Goal: Task Accomplishment & Management: Use online tool/utility

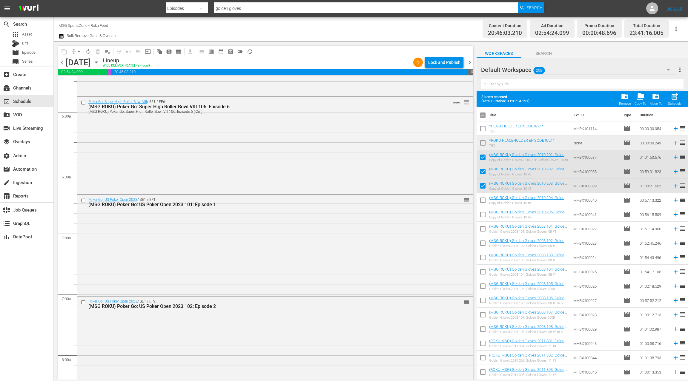
scroll to position [721, 0]
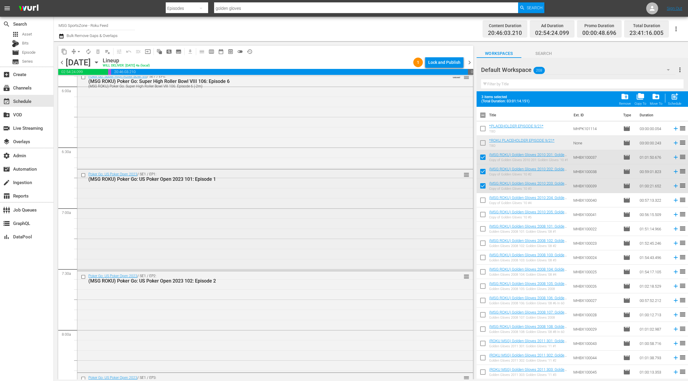
click at [247, 203] on div "Poker Go: US Poker Open 2023 / SE1 / EP1: (MSG ROKU) Poker Go: US Poker Open 20…" at bounding box center [275, 220] width 396 height 100
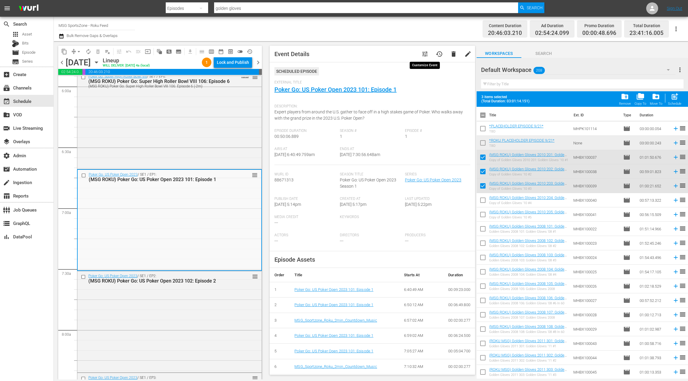
click at [425, 57] on span "tune" at bounding box center [425, 53] width 7 height 7
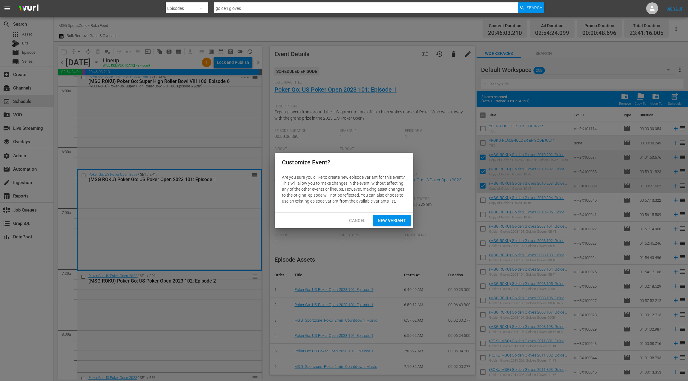
click at [404, 220] on span "New Variant" at bounding box center [392, 220] width 28 height 7
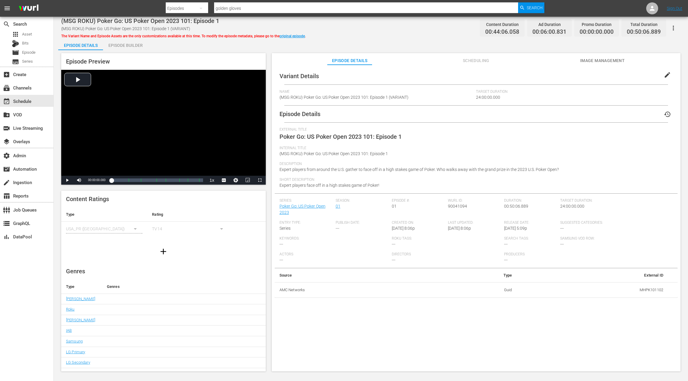
click at [135, 45] on div "Episode Builder" at bounding box center [125, 45] width 45 height 14
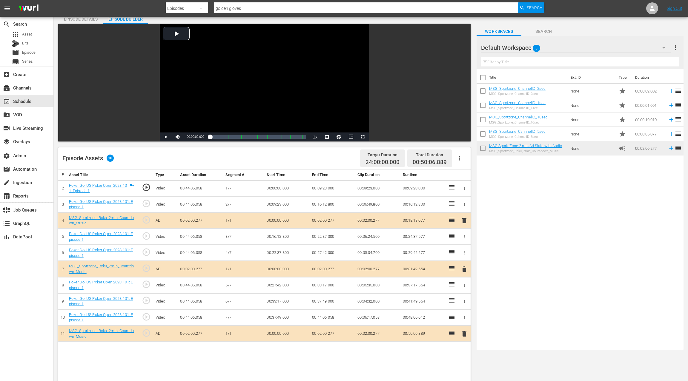
scroll to position [23, 0]
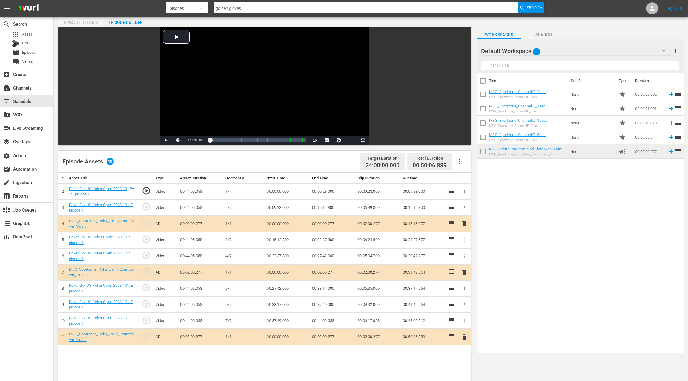
click at [82, 23] on div "Episode Details" at bounding box center [80, 22] width 45 height 14
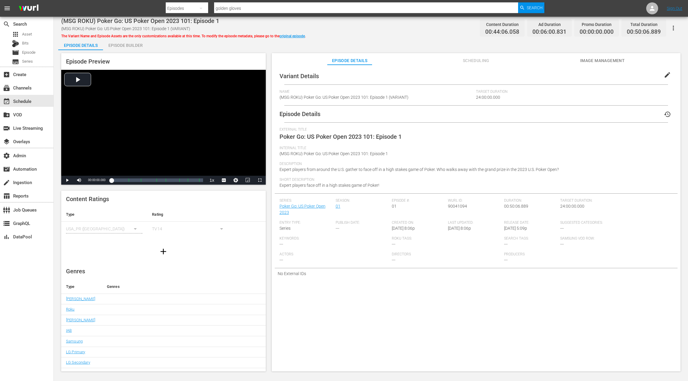
click at [664, 73] on span "edit" at bounding box center [667, 74] width 7 height 7
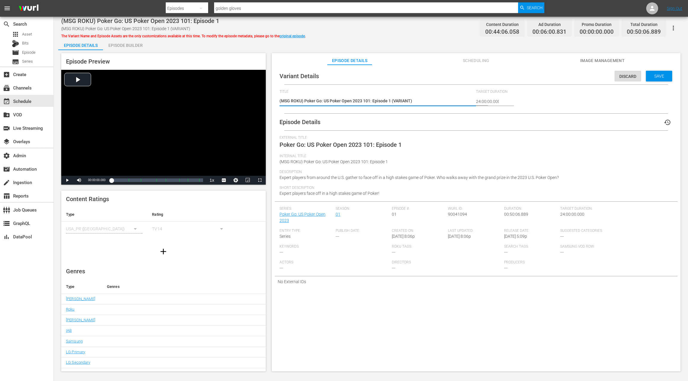
click at [402, 101] on textarea "(MSG ROKU) Poker Go: US Poker Open 2023 101: Episode 1 (VARIANT)" at bounding box center [377, 101] width 194 height 7
type textarea "(MSG ROKU) Poker Go: US Poker Open 2023 101: Episode 1 (2)"
type textarea "(MSG ROKU) Poker Go: US Poker Open 2023 101: Episode 1 (2 )"
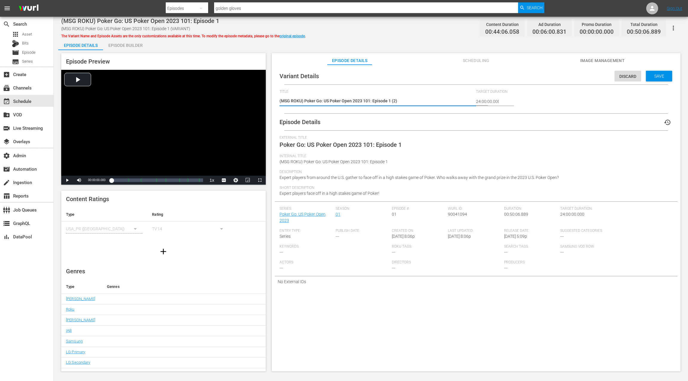
type textarea "(MSG ROKU) Poker Go: US Poker Open 2023 101: Episode 1 (2 )"
type textarea "(MSG ROKU) Poker Go: US Poker Open 2023 101: Episode 1 (2 m)"
type textarea "(MSG ROKU) Poker Go: US Poker Open 2023 101: Episode 1 (2 mi)"
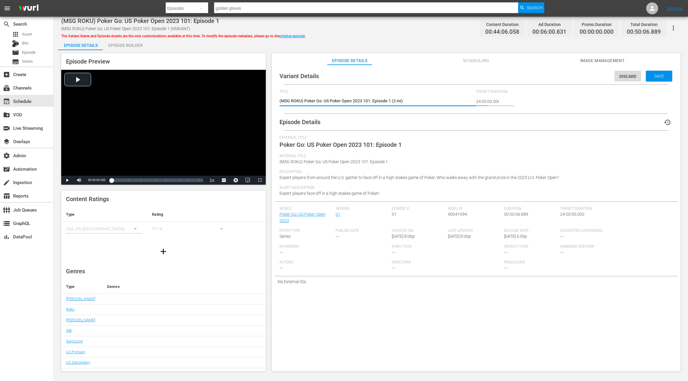
type textarea "(MSG ROKU) Poker Go: US Poker Open 2023 101: Episode 1 (2 min)"
click at [654, 77] on span "Save" at bounding box center [659, 76] width 19 height 5
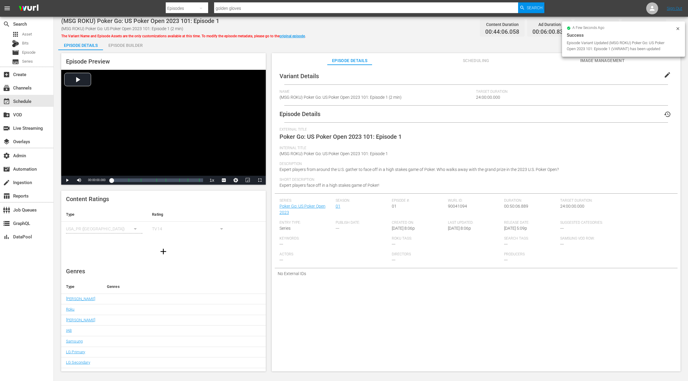
click at [139, 46] on div "Episode Builder" at bounding box center [125, 45] width 45 height 14
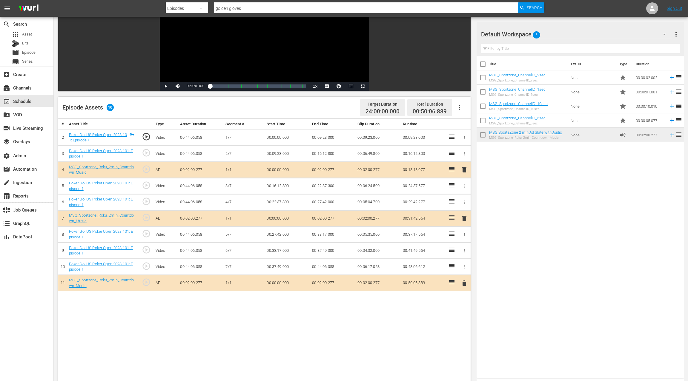
scroll to position [105, 0]
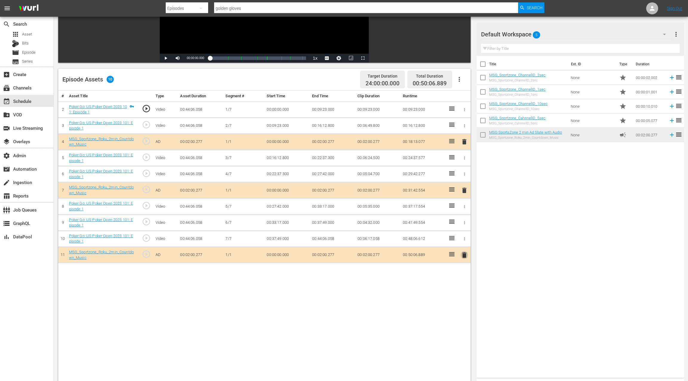
click at [465, 255] on span "delete" at bounding box center [464, 255] width 7 height 7
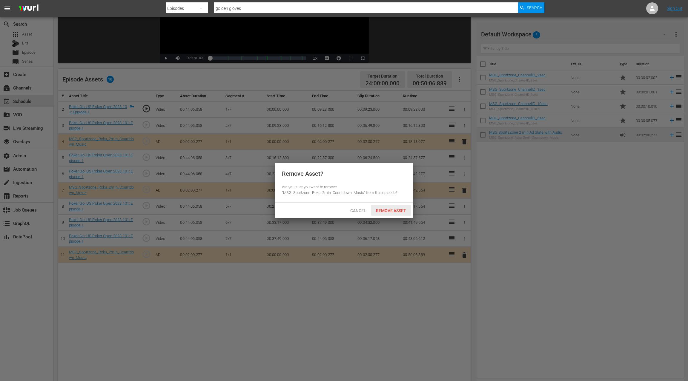
click at [389, 212] on span "Remove Asset" at bounding box center [391, 211] width 40 height 5
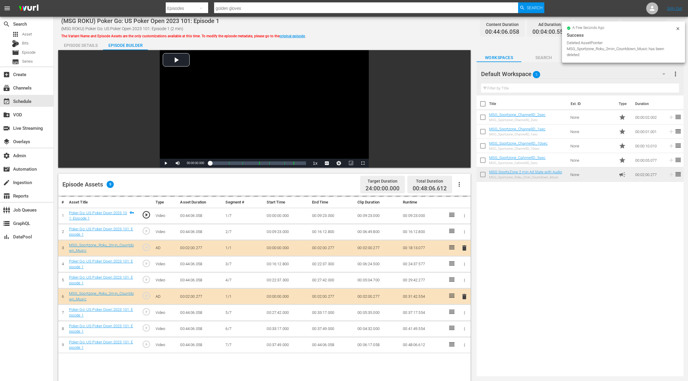
scroll to position [23, 0]
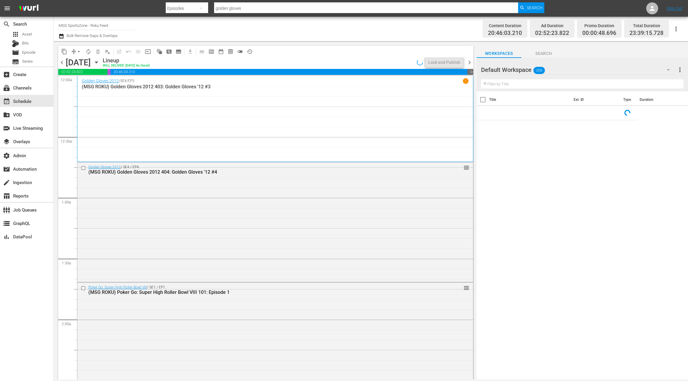
click at [62, 64] on span "chevron_left" at bounding box center [61, 62] width 7 height 7
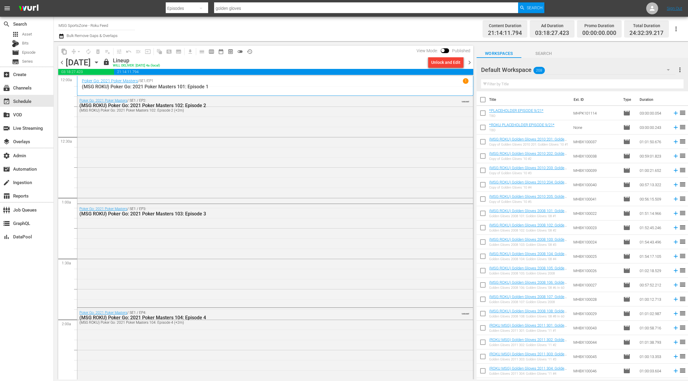
click at [62, 64] on span "chevron_left" at bounding box center [61, 62] width 7 height 7
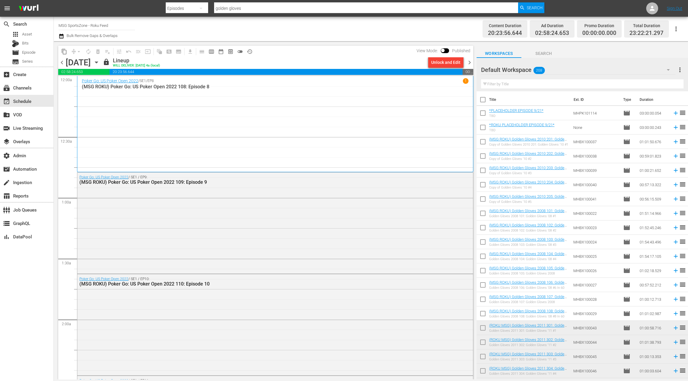
click at [100, 64] on icon "button" at bounding box center [96, 62] width 7 height 7
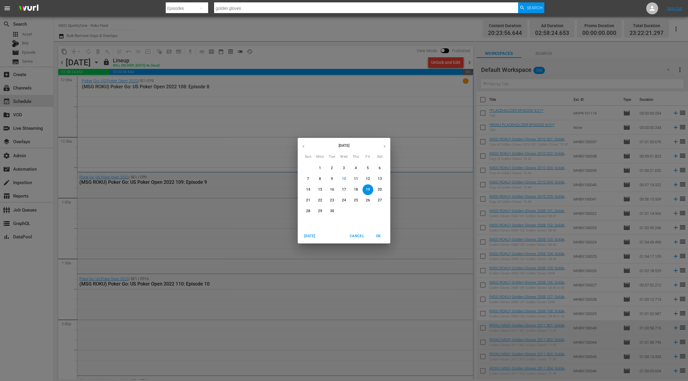
click at [383, 181] on span "13" at bounding box center [380, 179] width 11 height 5
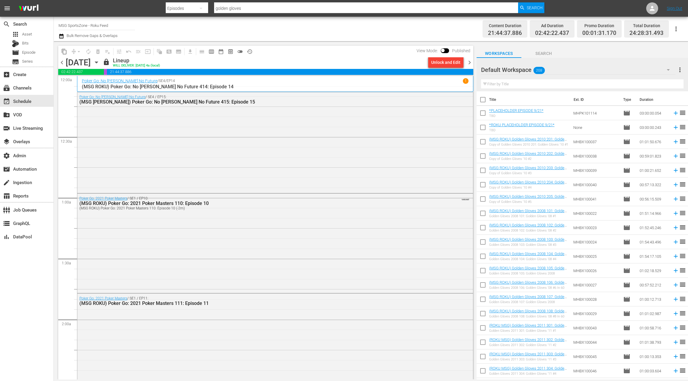
click at [98, 62] on icon "button" at bounding box center [96, 62] width 3 height 1
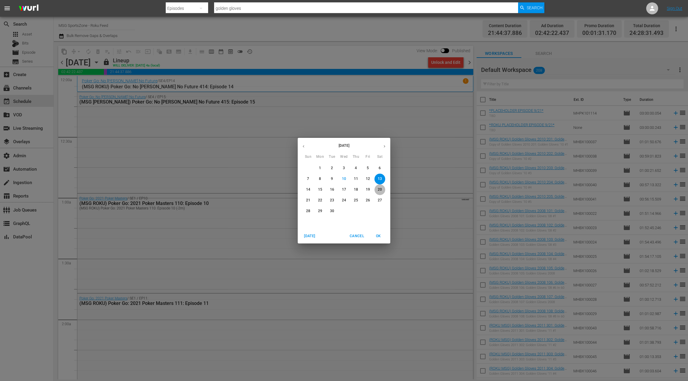
click at [380, 190] on p "20" at bounding box center [380, 189] width 4 height 5
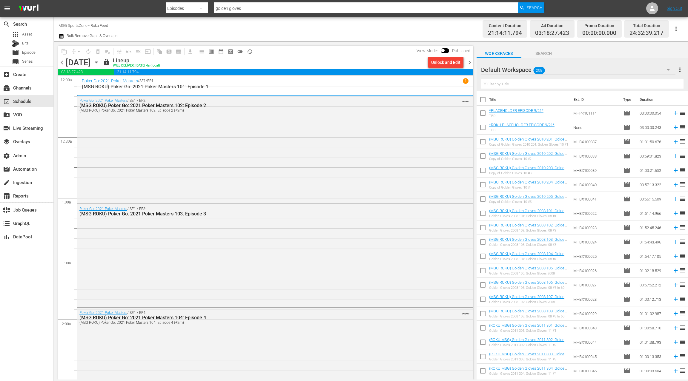
click at [100, 65] on icon "button" at bounding box center [96, 62] width 7 height 7
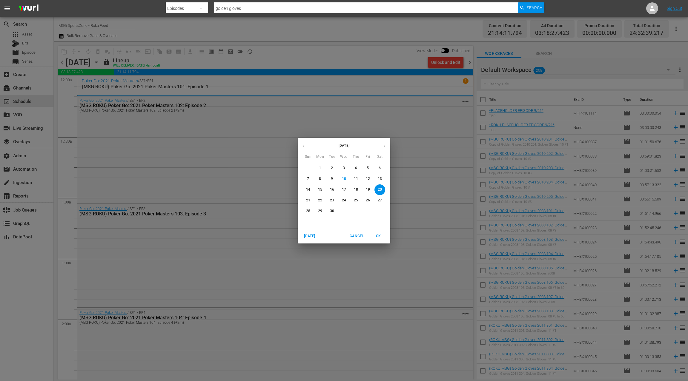
click at [309, 201] on p "21" at bounding box center [308, 200] width 4 height 5
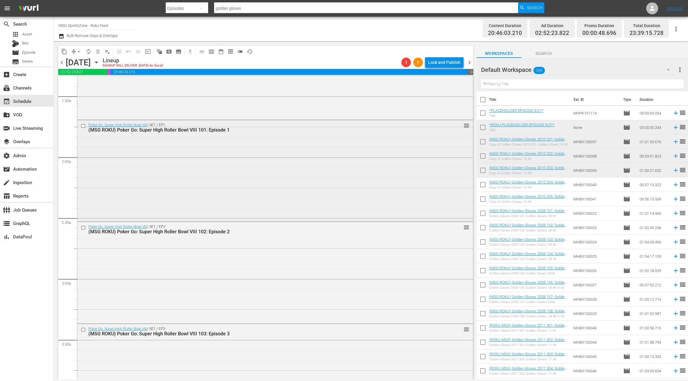
scroll to position [166, 0]
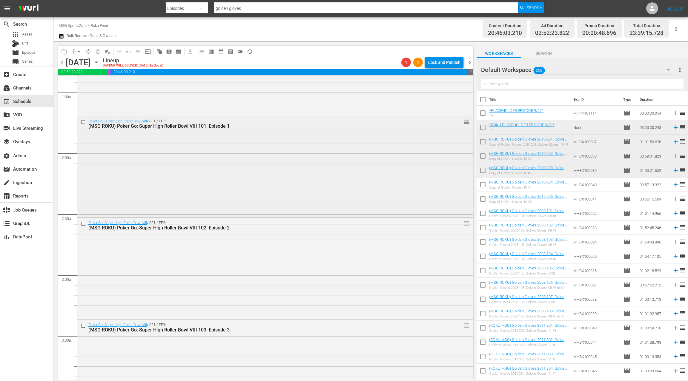
click at [241, 182] on div "Poker Go: Super High Roller Bowl VIII / SE1 / EP1: (MSG ROKU) Poker Go: Super H…" at bounding box center [275, 167] width 396 height 100
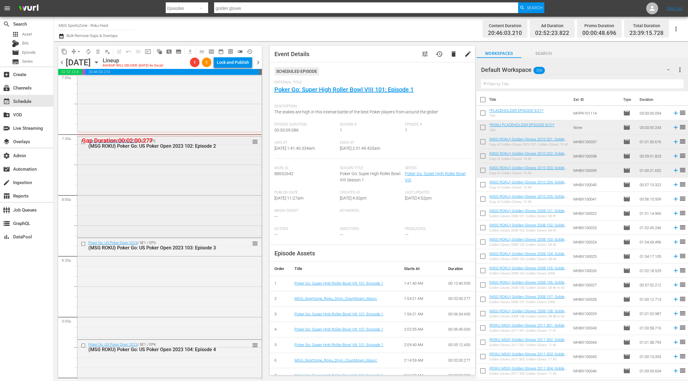
scroll to position [865, 0]
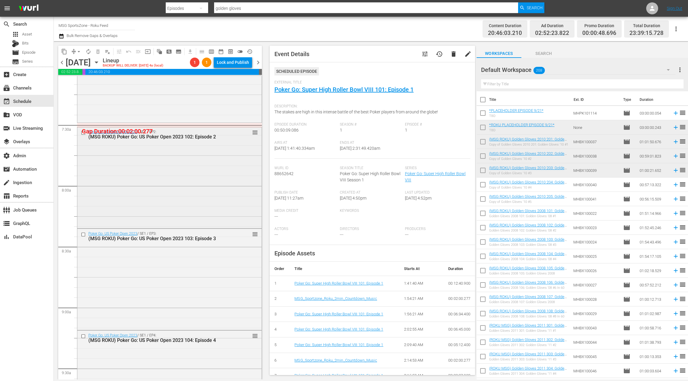
click at [196, 179] on div "Poker Go: US Poker Open 2023 / SE1 / EP2: (MSG ROKU) Poker Go: US Poker Open 20…" at bounding box center [169, 177] width 184 height 100
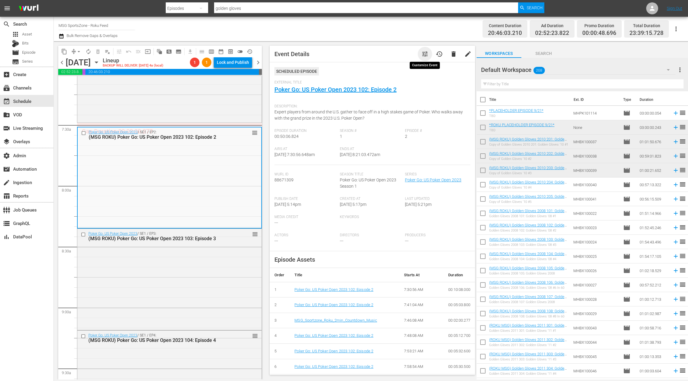
click at [427, 54] on span "tune" at bounding box center [425, 53] width 7 height 7
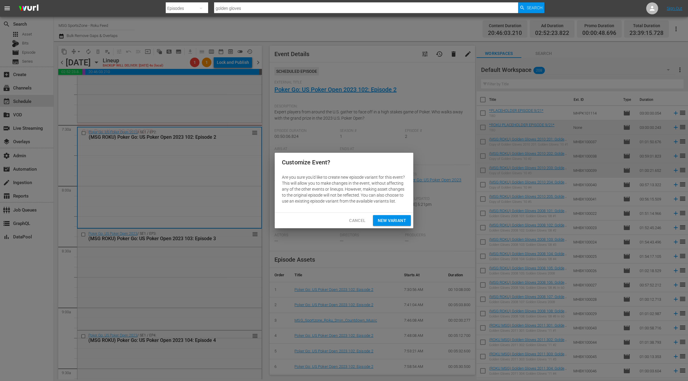
click at [392, 222] on span "New Variant" at bounding box center [392, 220] width 28 height 7
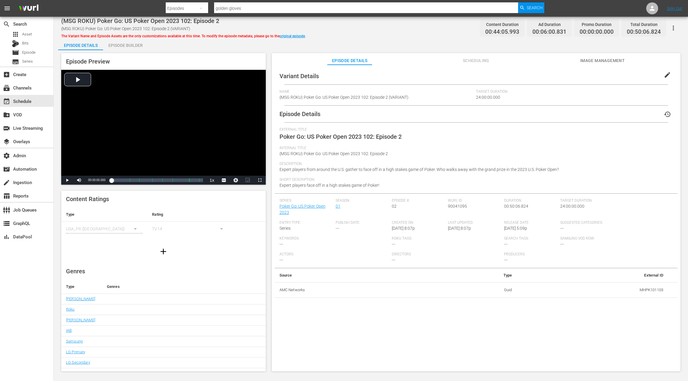
click at [664, 77] on span "edit" at bounding box center [667, 74] width 7 height 7
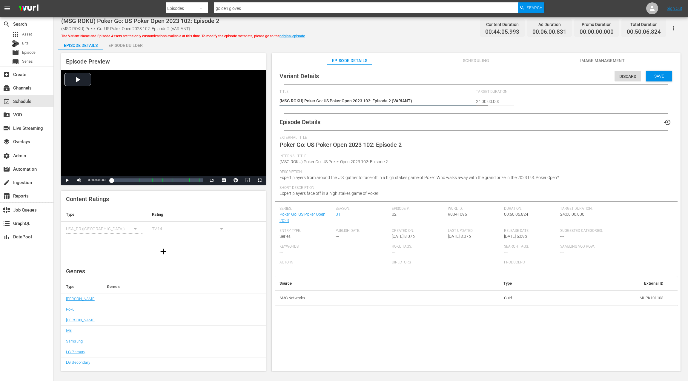
click at [400, 101] on textarea "(MSG ROKU) Poker Go: US Poker Open 2023 102: Episode 2 (VARIANT)" at bounding box center [377, 101] width 194 height 7
type textarea "(MSG ROKU) Poker Go: US Poker Open 2023 102: Episode 2 (2)"
type textarea "(MSG ROKU) Poker Go: US Poker Open 2023 102: Episode 2 (2 )"
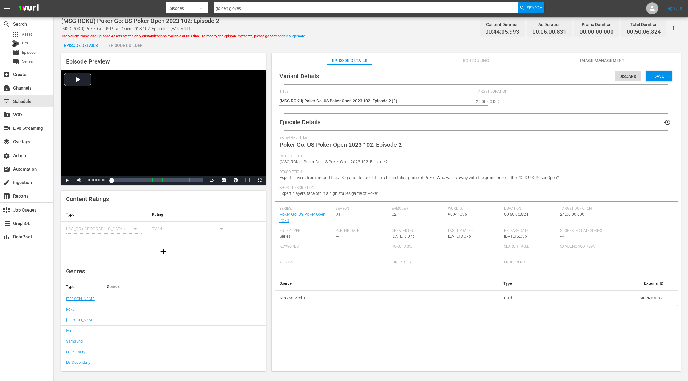
type textarea "(MSG ROKU) Poker Go: US Poker Open 2023 102: Episode 2 (2 )"
type textarea "(MSG ROKU) Poker Go: US Poker Open 2023 102: Episode 2 (2 m)"
type textarea "(MSG ROKU) Poker Go: US Poker Open 2023 102: Episode 2 (2 mi)"
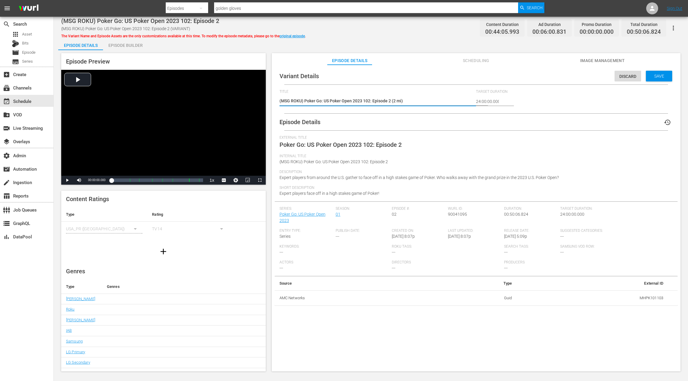
type textarea "(MSG ROKU) Poker Go: US Poker Open 2023 102: Episode 2 (2 min)"
drag, startPoint x: 655, startPoint y: 76, endPoint x: 641, endPoint y: 74, distance: 14.5
click at [655, 76] on span "Save" at bounding box center [659, 76] width 19 height 5
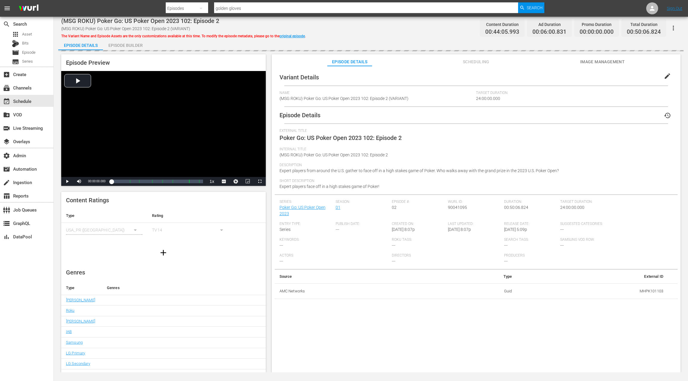
click at [146, 16] on nav "menu Search By Episodes Search ID, Title, Description, Keywords, or Category go…" at bounding box center [344, 8] width 688 height 17
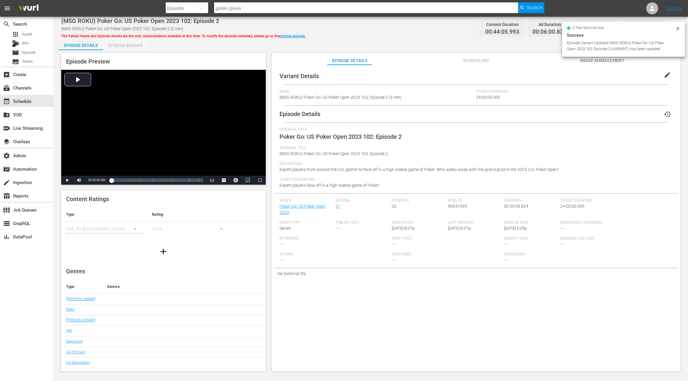
click at [141, 46] on div "Episode Builder" at bounding box center [125, 45] width 45 height 14
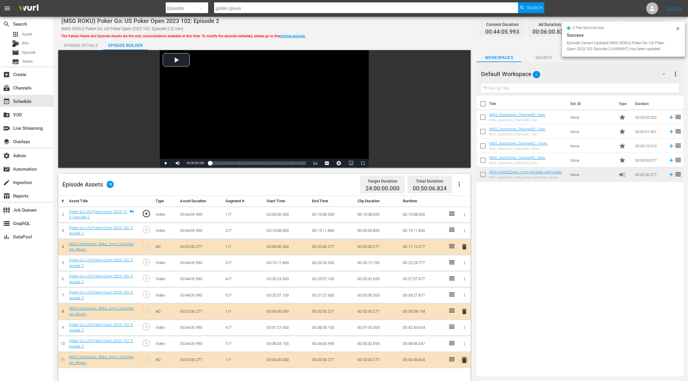
click at [465, 358] on span "delete" at bounding box center [464, 360] width 7 height 7
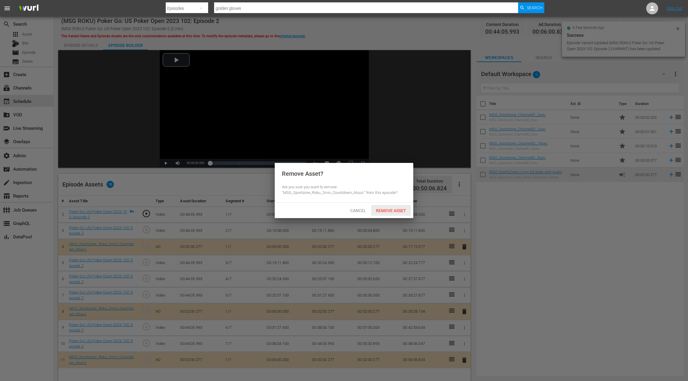
click at [396, 214] on div "Remove Asset" at bounding box center [391, 210] width 40 height 11
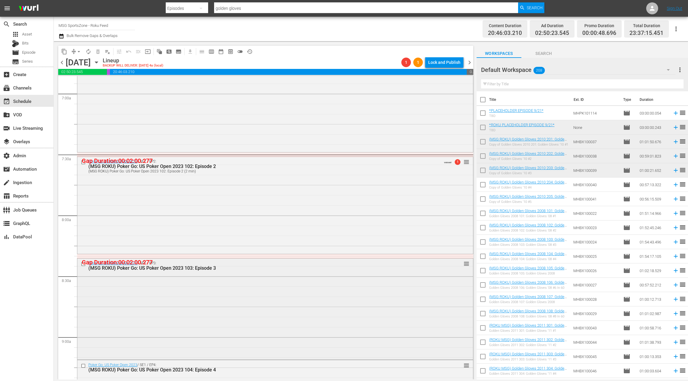
scroll to position [880, 0]
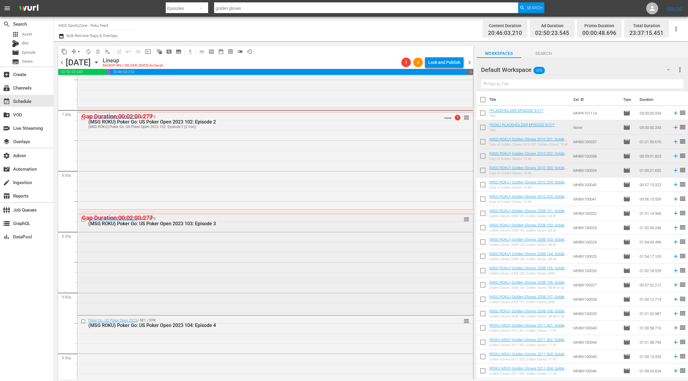
click at [309, 242] on div "Poker Go: US Poker Open 2023 / SE1 / EP3: (MSG ROKU) Poker Go: US Poker Open 20…" at bounding box center [275, 264] width 396 height 100
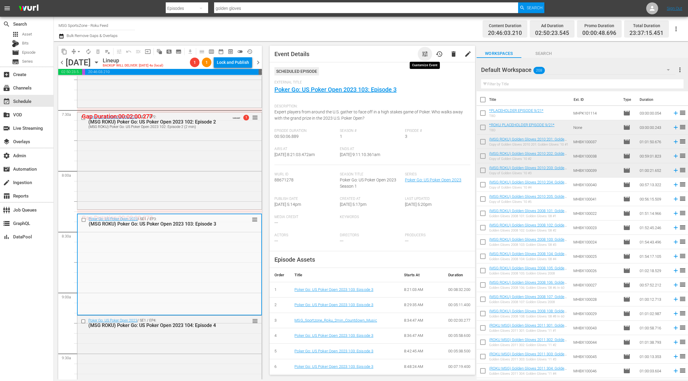
click at [424, 56] on span "tune" at bounding box center [425, 53] width 7 height 7
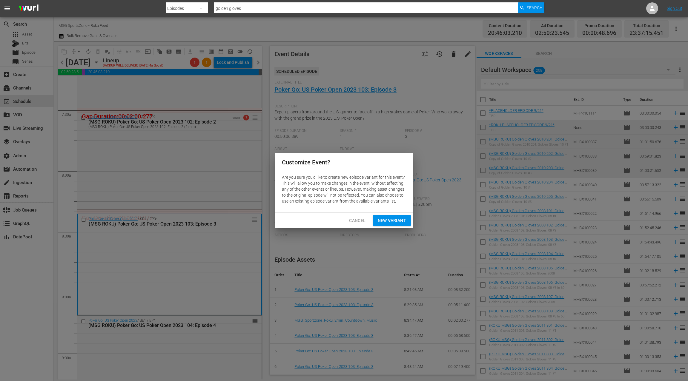
click at [399, 222] on span "New Variant" at bounding box center [392, 220] width 28 height 7
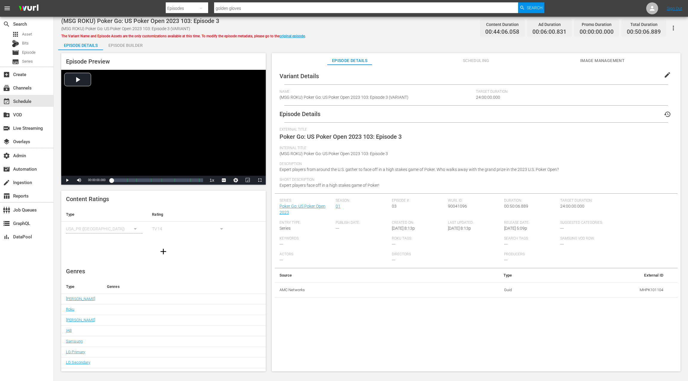
click at [664, 75] on span "edit" at bounding box center [667, 74] width 7 height 7
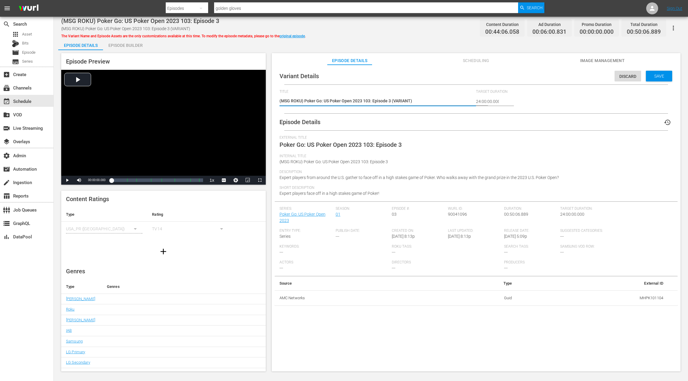
click at [406, 100] on textarea "(MSG ROKU) Poker Go: US Poker Open 2023 103: Episode 3 (VARIANT)" at bounding box center [377, 101] width 194 height 7
type textarea "(MSG ROKU) Poker Go: US Poker Open 2023 103: Episode 3 (2)"
type textarea "(MSG ROKU) Poker Go: US Poker Open 2023 103: Episode 3 (2 )"
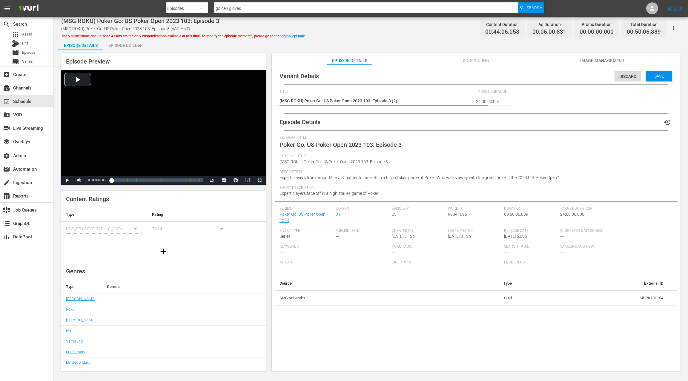
type textarea "(MSG ROKU) Poker Go: US Poker Open 2023 103: Episode 3 (2 )"
type textarea "(MSG ROKU) Poker Go: US Poker Open 2023 103: Episode 3 (2 m)"
type textarea "(MSG ROKU) Poker Go: US Poker Open 2023 103: Episode 3 (2 mi)"
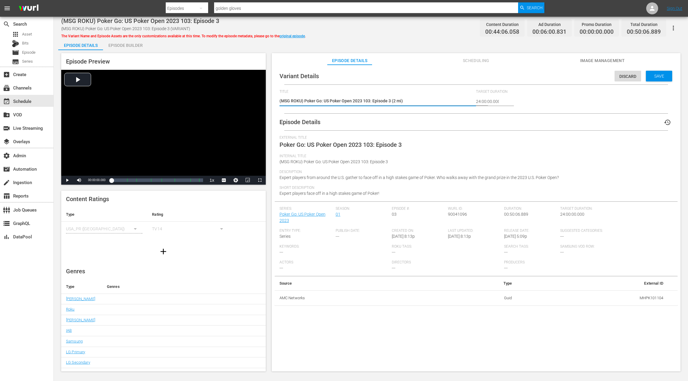
type textarea "(MSG ROKU) Poker Go: US Poker Open 2023 103: Episode 3 (2 min)"
drag, startPoint x: 649, startPoint y: 76, endPoint x: 377, endPoint y: 32, distance: 274.7
click at [650, 76] on span "Save" at bounding box center [659, 76] width 19 height 5
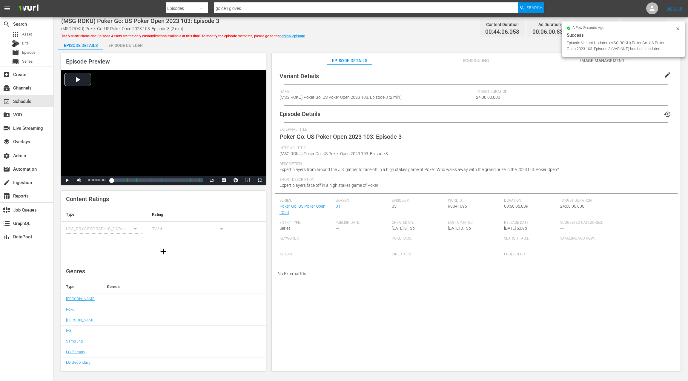
click at [116, 44] on div "Episode Builder" at bounding box center [125, 45] width 45 height 14
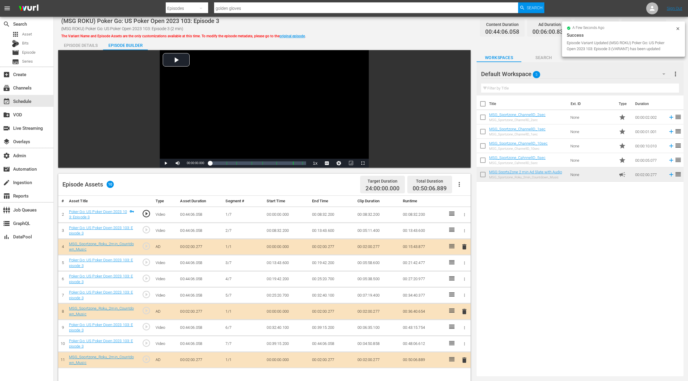
drag, startPoint x: 465, startPoint y: 359, endPoint x: 451, endPoint y: 327, distance: 34.1
click at [465, 359] on span "delete" at bounding box center [464, 360] width 7 height 7
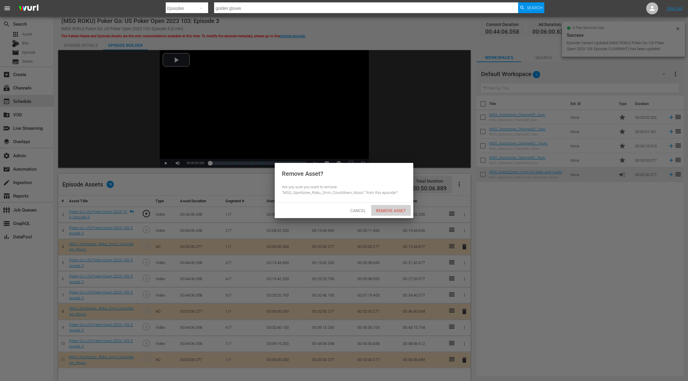
click at [392, 212] on span "Remove Asset" at bounding box center [391, 211] width 40 height 5
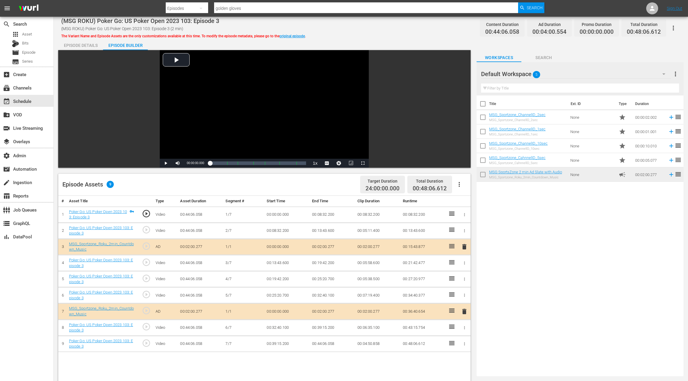
drag, startPoint x: 392, startPoint y: 212, endPoint x: 393, endPoint y: 209, distance: 3.3
click at [392, 212] on td "00:08:32.200" at bounding box center [377, 215] width 45 height 16
click at [388, 210] on td "00:08:32.200" at bounding box center [377, 215] width 45 height 16
